Goal: Task Accomplishment & Management: Manage account settings

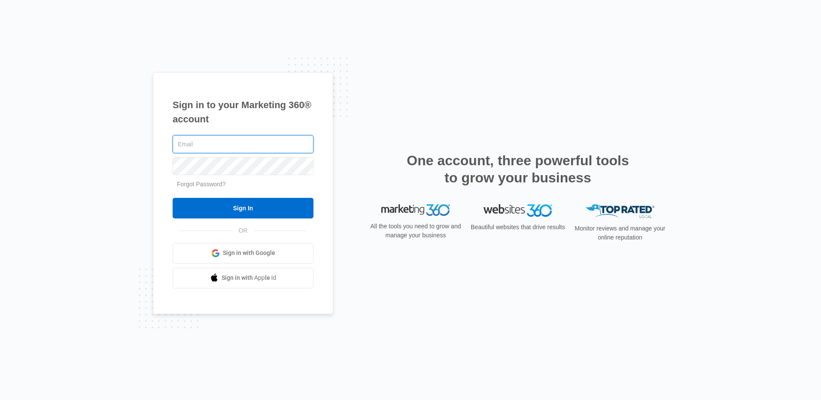
click at [182, 148] on input "text" at bounding box center [243, 144] width 141 height 18
click at [189, 145] on input "text" at bounding box center [243, 144] width 141 height 18
click at [186, 145] on input "text" at bounding box center [243, 144] width 141 height 18
type input "[EMAIL_ADDRESS][DOMAIN_NAME]"
click at [173, 198] on input "Sign In" at bounding box center [243, 208] width 141 height 21
